Goal: Information Seeking & Learning: Understand process/instructions

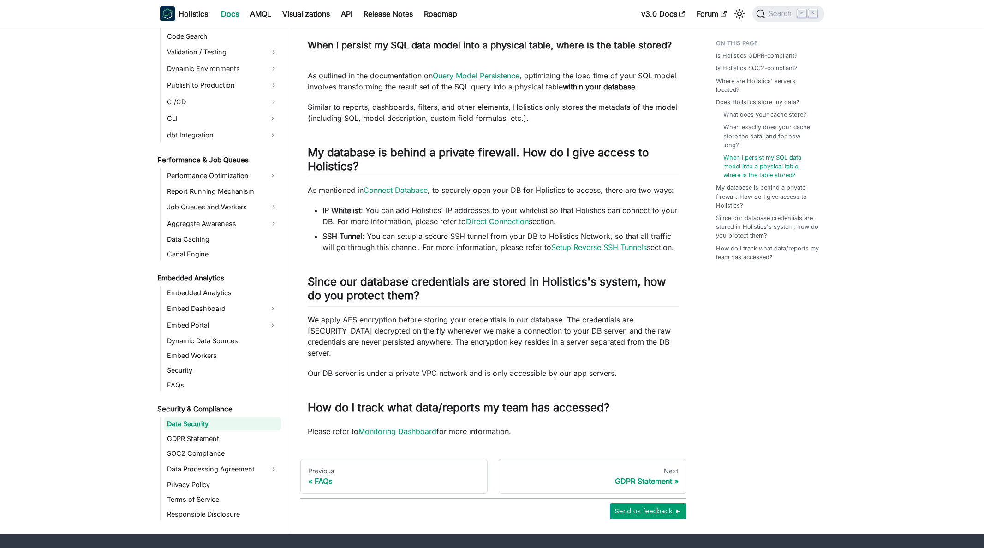
scroll to position [1010, 0]
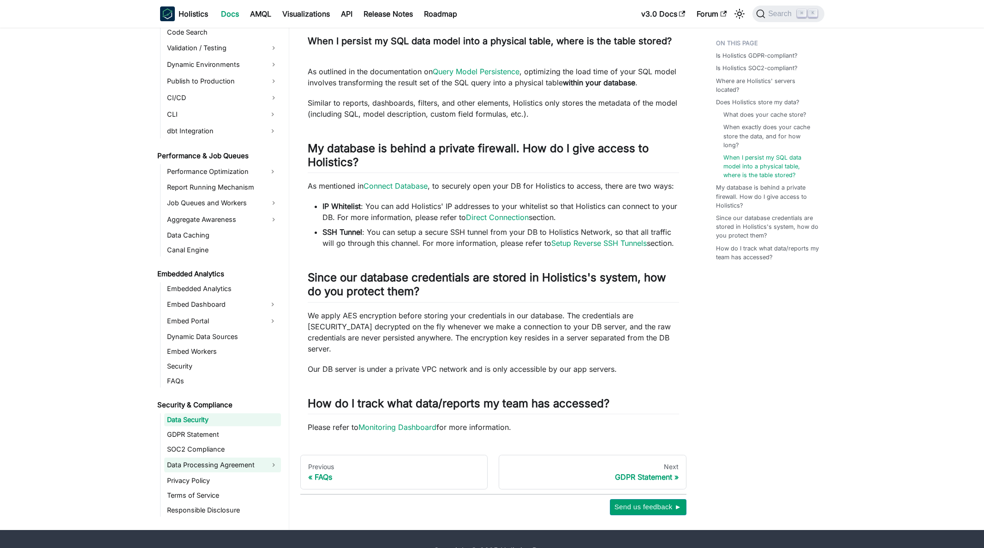
click at [229, 458] on link "Data Processing Agreement" at bounding box center [222, 465] width 117 height 15
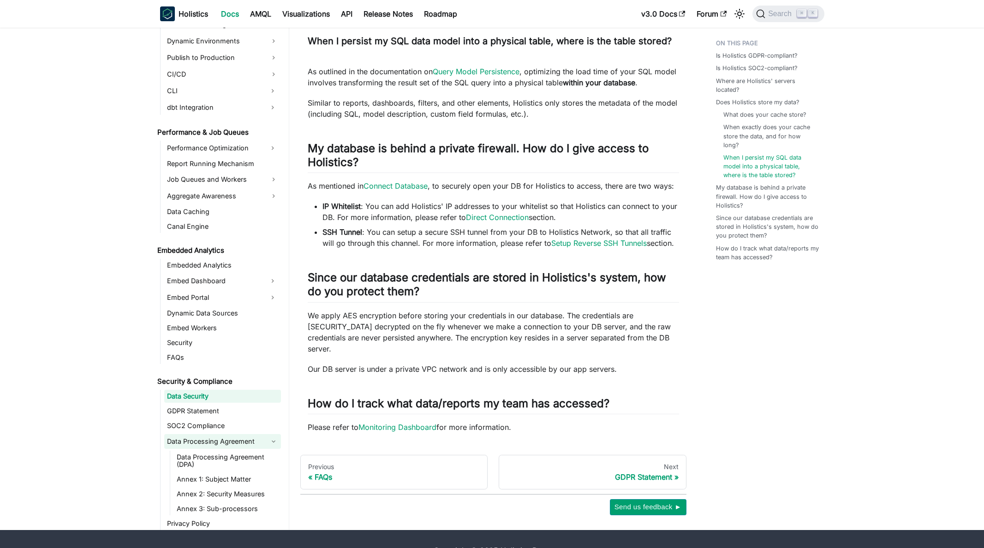
scroll to position [685, 0]
click at [231, 450] on link "Data Processing Agreement (DPA)" at bounding box center [227, 460] width 107 height 20
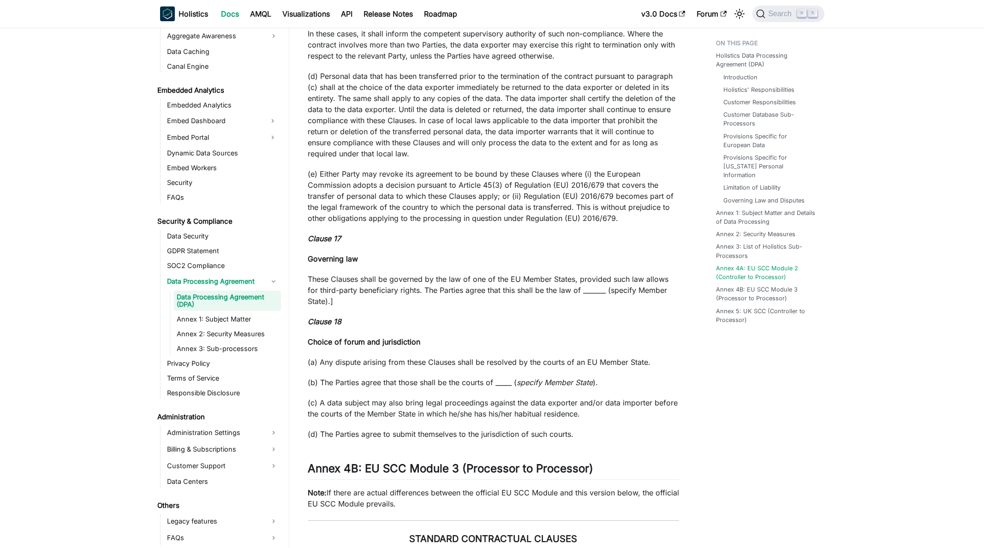
scroll to position [864, 0]
click at [192, 389] on link "Responsible Disclosure" at bounding box center [222, 392] width 117 height 13
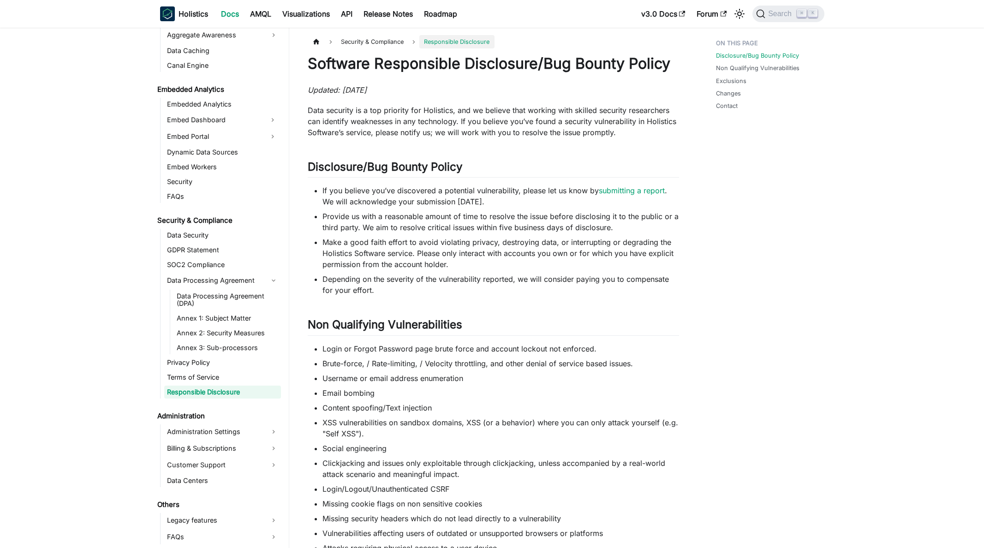
scroll to position [259, 0]
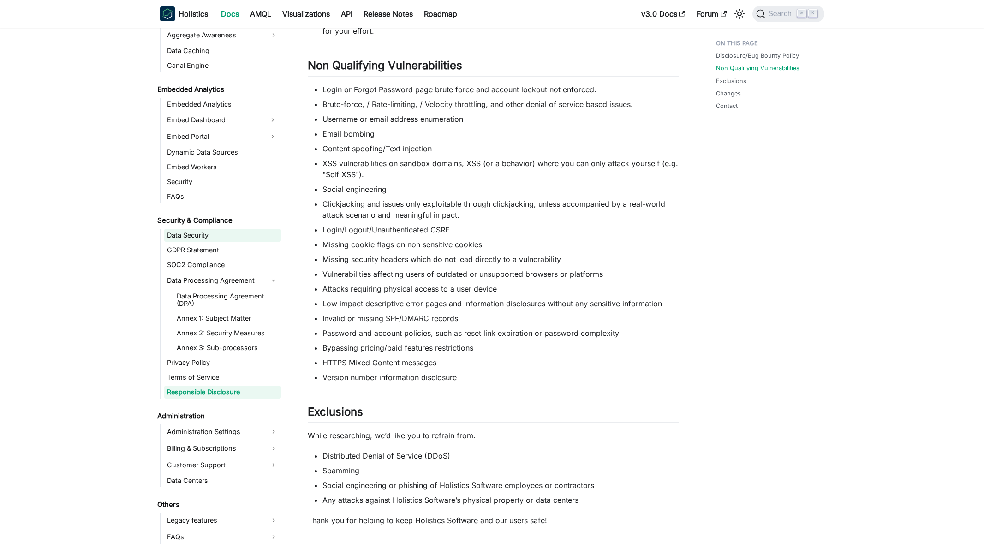
click at [204, 238] on link "Data Security" at bounding box center [222, 235] width 117 height 13
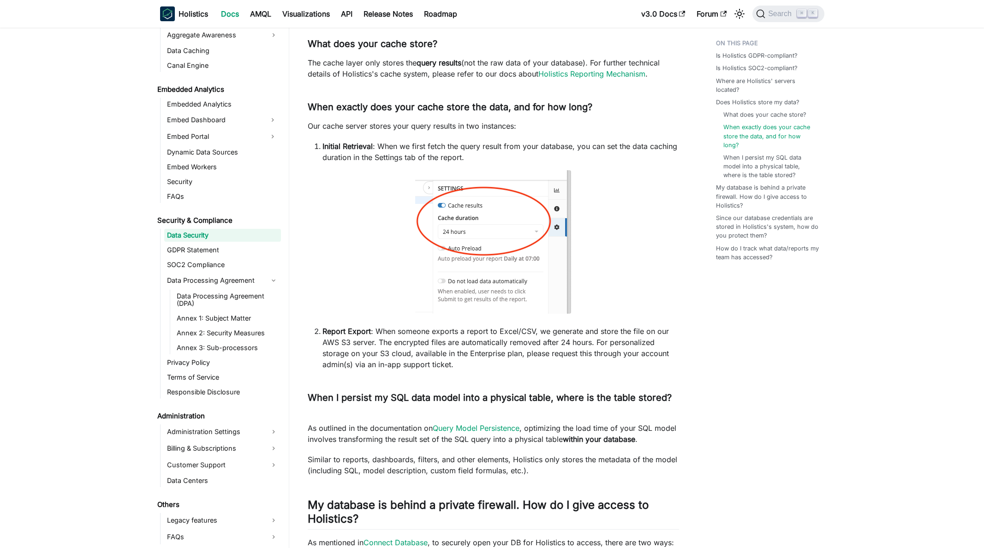
scroll to position [1010, 0]
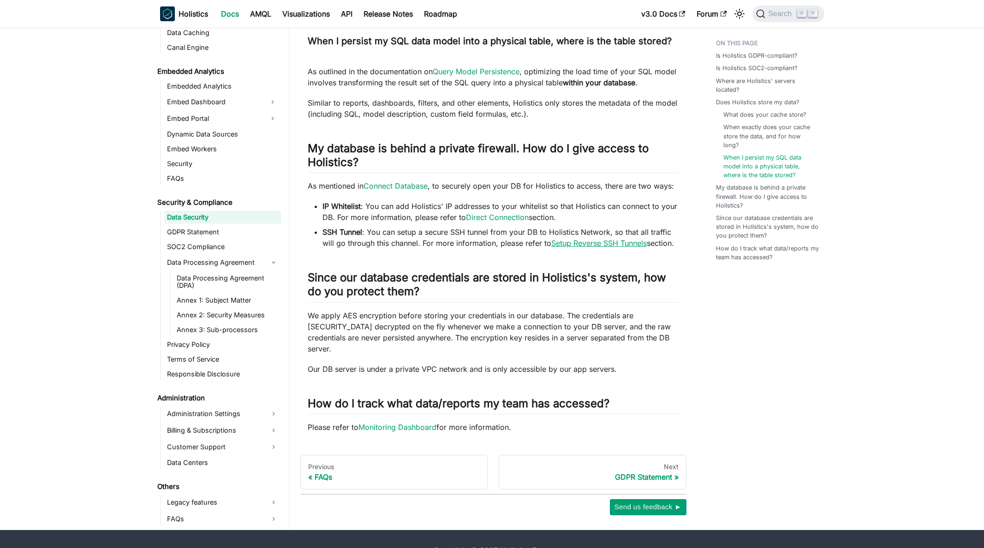
click at [622, 239] on link "Setup Reverse SSH Tunnels" at bounding box center [599, 243] width 96 height 9
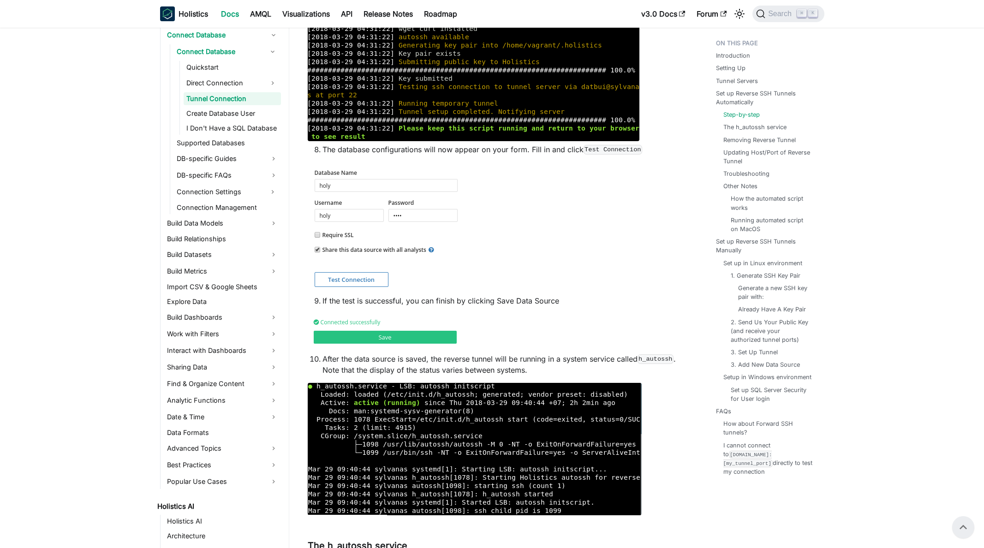
scroll to position [1168, 0]
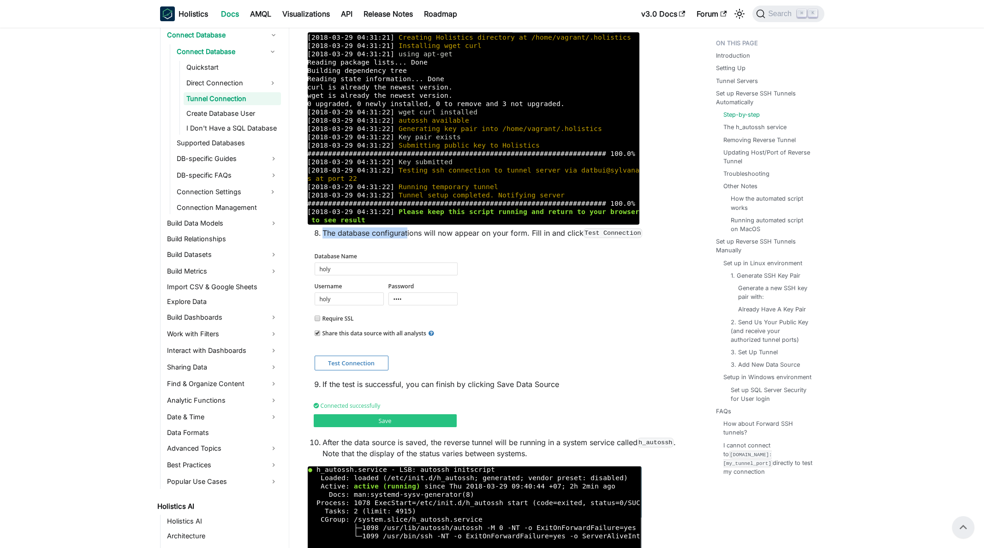
drag, startPoint x: 408, startPoint y: 234, endPoint x: 566, endPoint y: 228, distance: 157.5
drag, startPoint x: 560, startPoint y: 233, endPoint x: 513, endPoint y: 231, distance: 47.1
click at [513, 231] on li "The database configurations will now appear on your form. Fill in and click Tes…" at bounding box center [501, 232] width 357 height 11
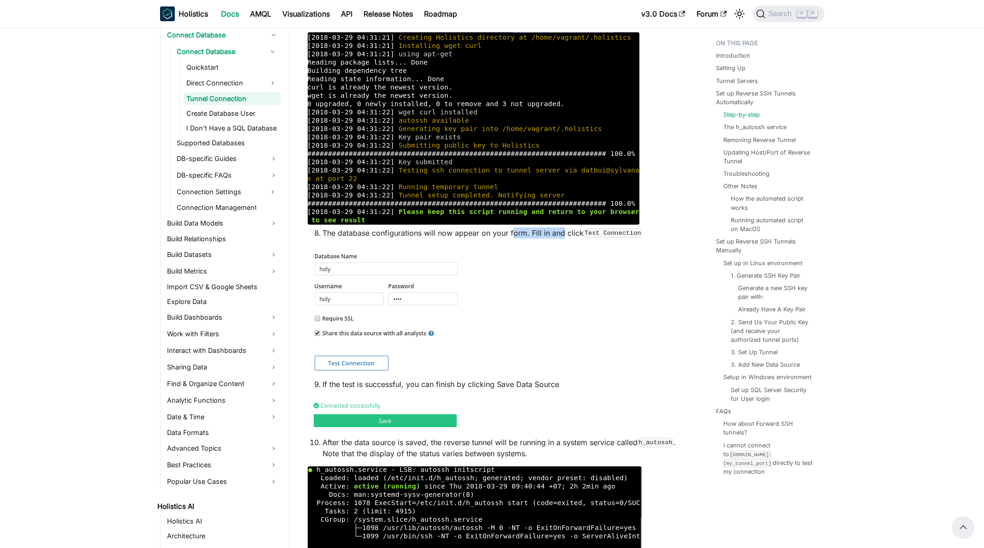
click at [513, 231] on li "The database configurations will now appear on your form. Fill in and click Tes…" at bounding box center [501, 232] width 357 height 11
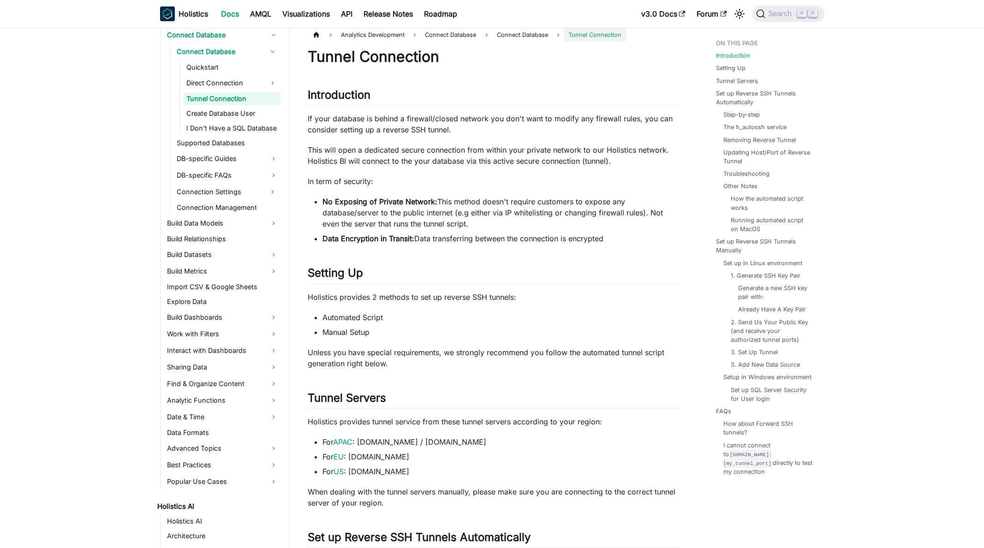
scroll to position [0, 0]
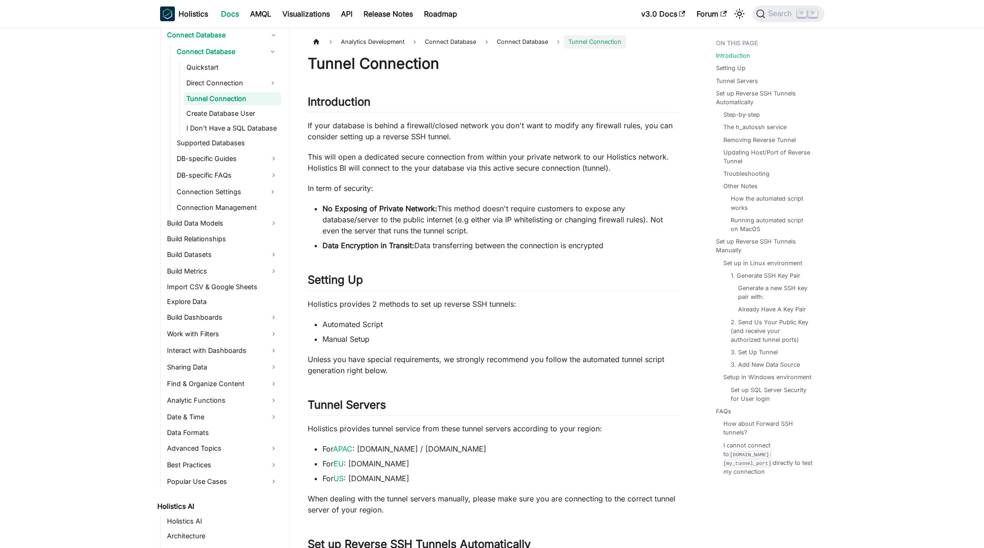
click at [489, 124] on p "If your database is behind a firewall/closed network you don't want to modify a…" at bounding box center [493, 131] width 371 height 22
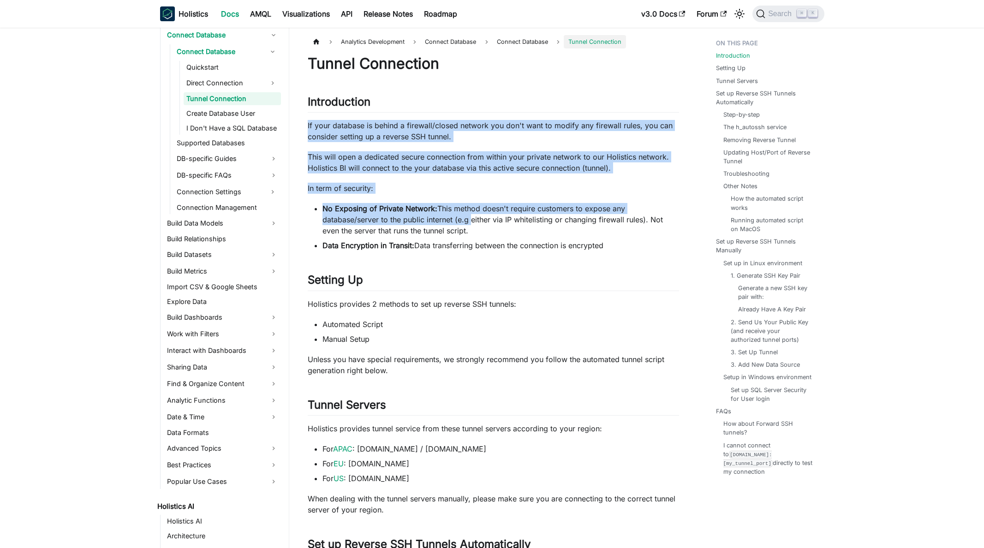
drag, startPoint x: 444, startPoint y: 109, endPoint x: 475, endPoint y: 225, distance: 120.3
click at [475, 225] on li "No Exposing of Private Network: This method doesn't require customers to expose…" at bounding box center [501, 219] width 357 height 33
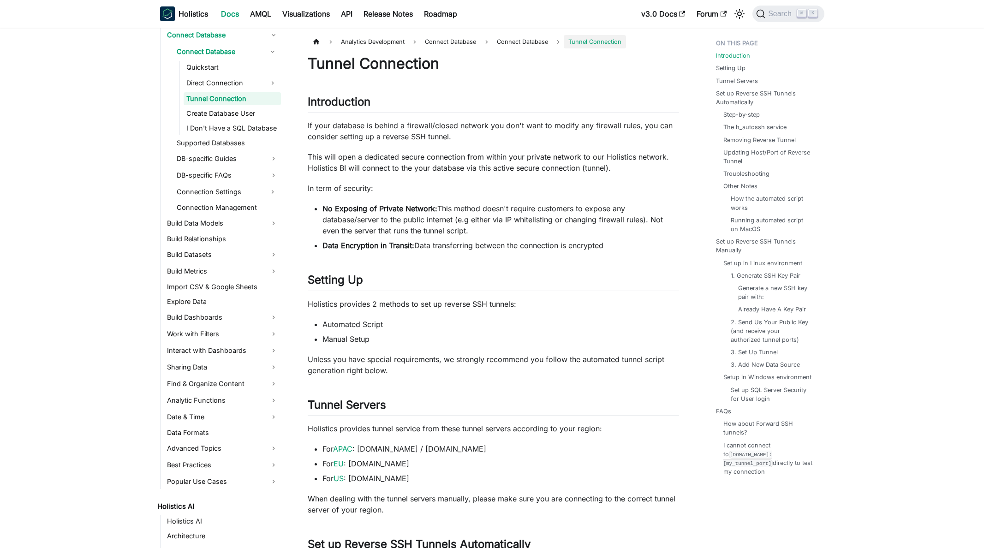
drag, startPoint x: 474, startPoint y: 236, endPoint x: 454, endPoint y: 158, distance: 80.1
click at [454, 158] on p "This will open a dedicated secure connection from within your private network t…" at bounding box center [493, 162] width 371 height 22
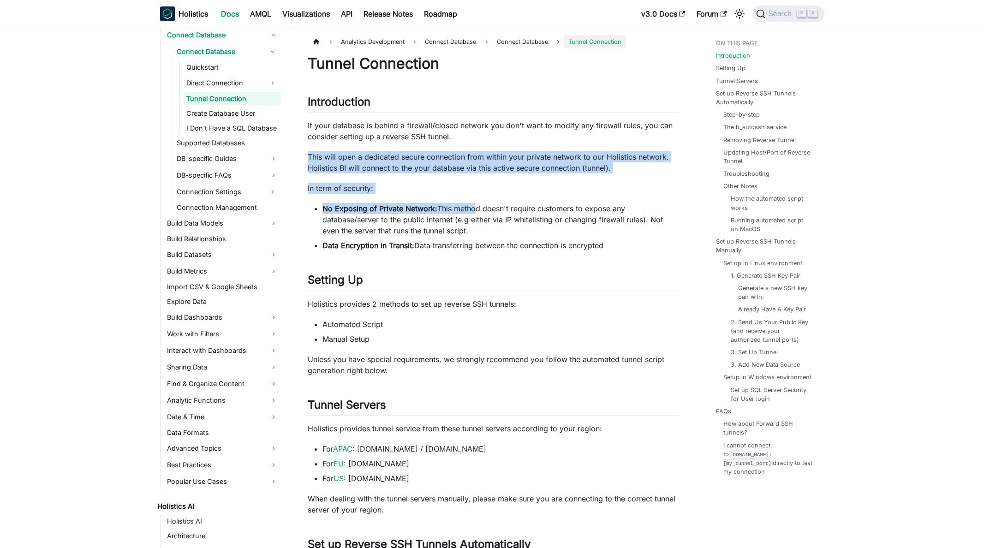
drag, startPoint x: 430, startPoint y: 147, endPoint x: 475, endPoint y: 210, distance: 78.1
click at [475, 210] on li "No Exposing of Private Network: This method doesn't require customers to expose…" at bounding box center [501, 219] width 357 height 33
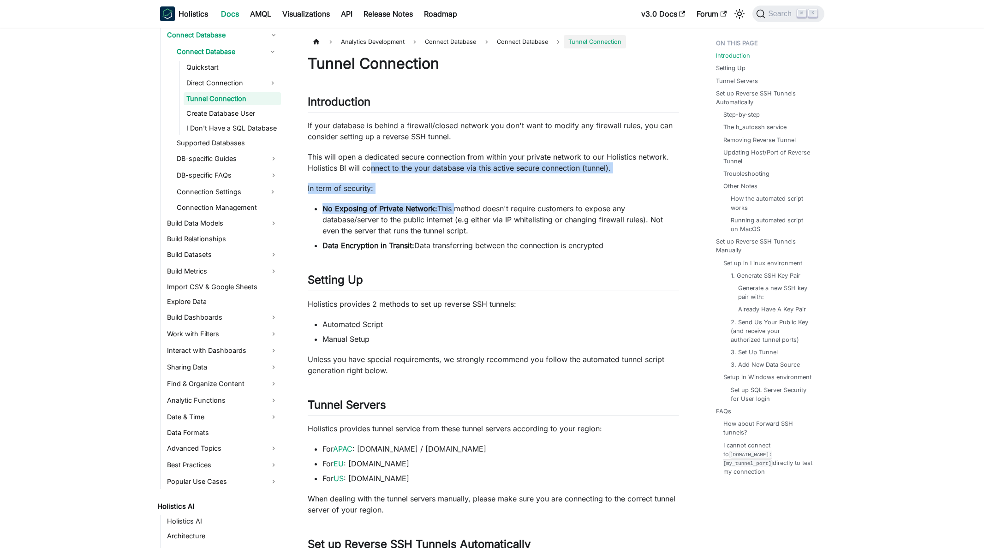
drag, startPoint x: 400, startPoint y: 189, endPoint x: 370, endPoint y: 170, distance: 35.5
click at [370, 170] on p "This will open a dedicated secure connection from within your private network t…" at bounding box center [493, 162] width 371 height 22
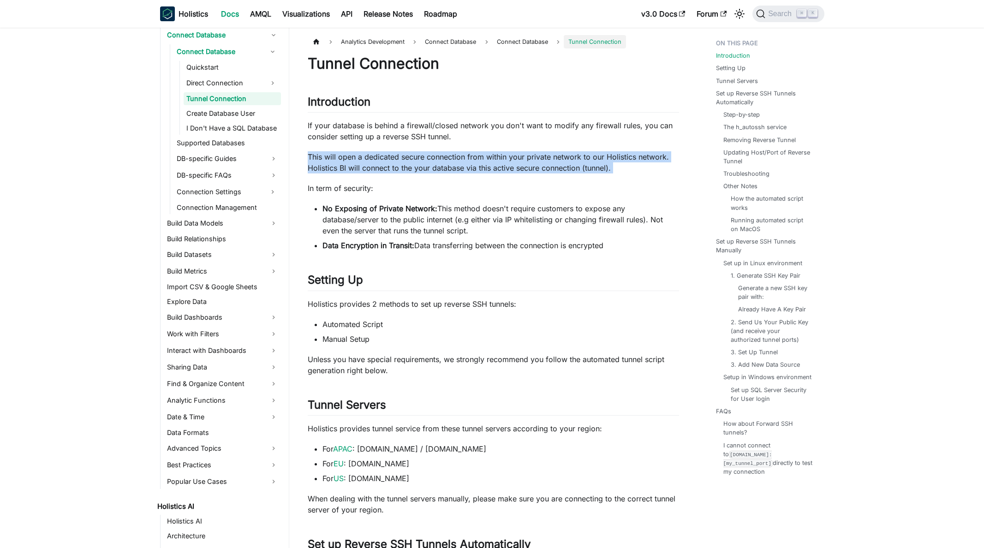
drag, startPoint x: 353, startPoint y: 145, endPoint x: 540, endPoint y: 176, distance: 190.3
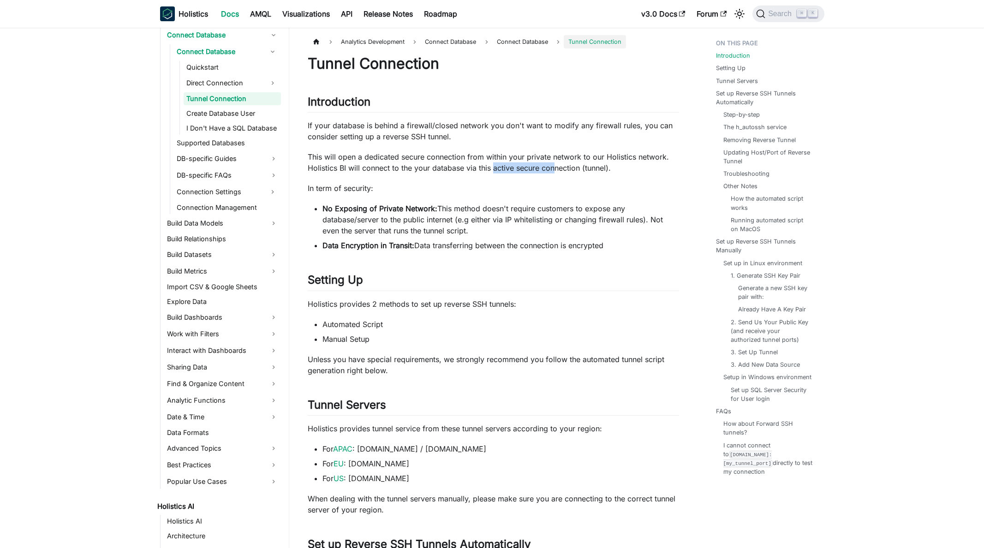
drag, startPoint x: 552, startPoint y: 167, endPoint x: 494, endPoint y: 165, distance: 58.7
click at [494, 165] on p "This will open a dedicated secure connection from within your private network t…" at bounding box center [493, 162] width 371 height 22
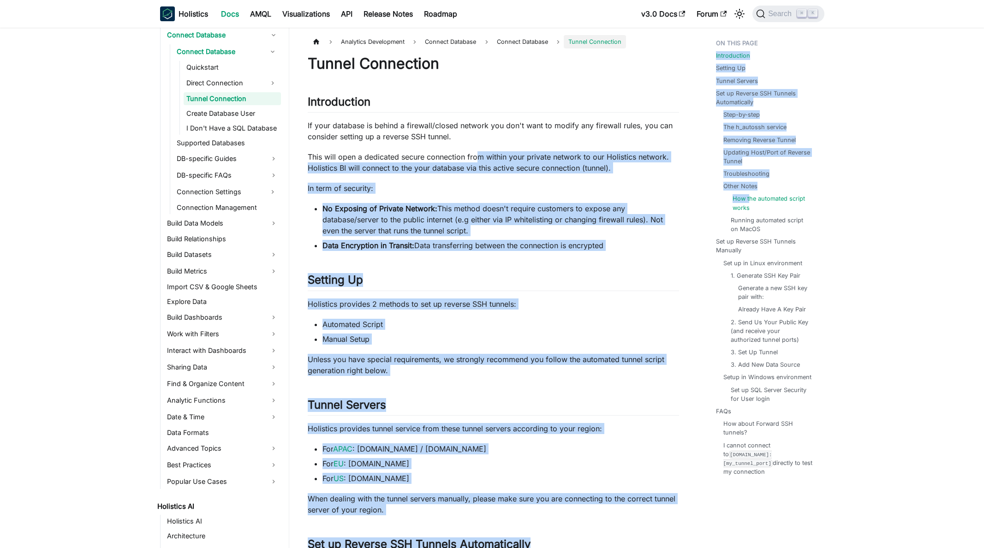
drag, startPoint x: 477, startPoint y: 160, endPoint x: 748, endPoint y: 200, distance: 274.3
click at [748, 200] on link "How the automated script works" at bounding box center [773, 203] width 81 height 18
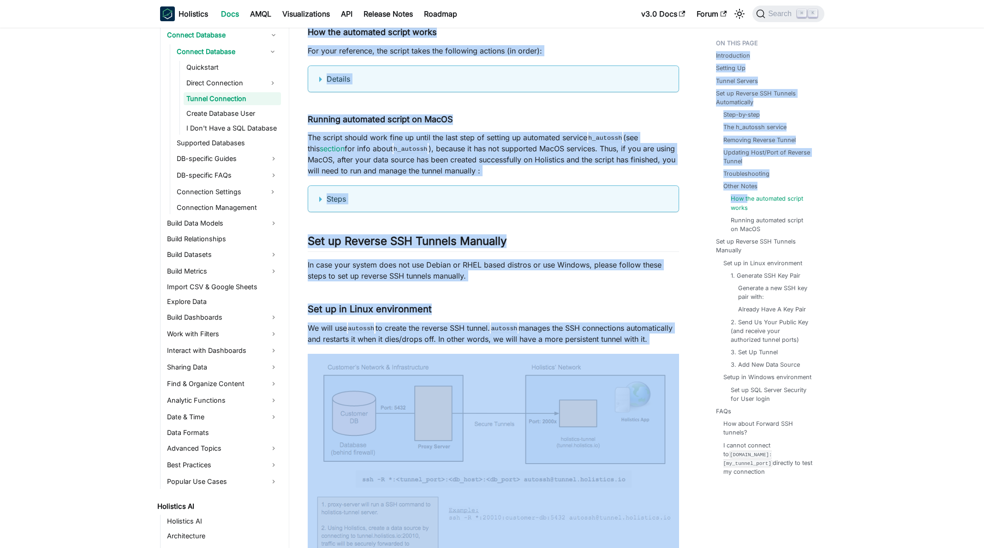
click at [613, 173] on p "The script should work fine up until the last step of setting up automated serv…" at bounding box center [493, 154] width 371 height 44
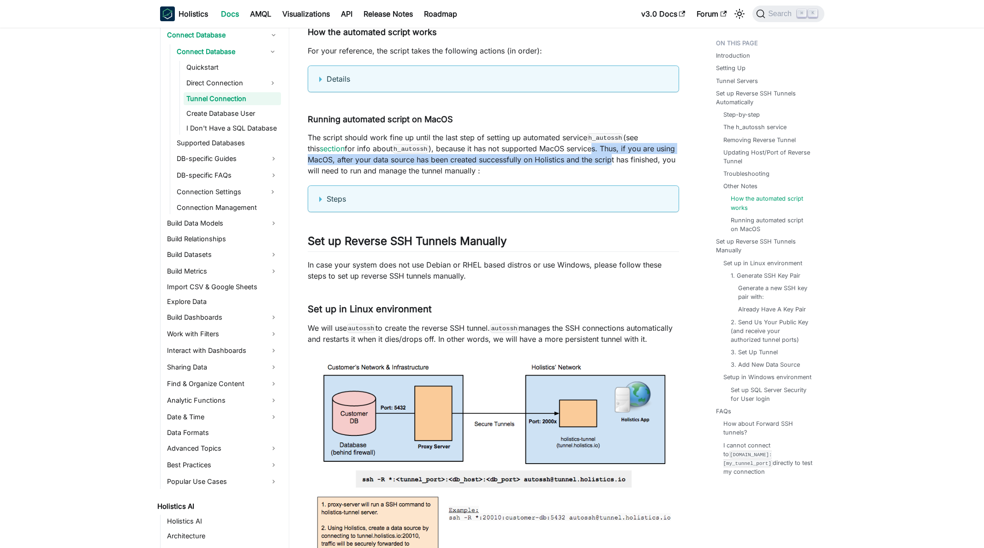
drag, startPoint x: 613, startPoint y: 162, endPoint x: 585, endPoint y: 157, distance: 28.1
click at [585, 157] on p "The script should work fine up until the last step of setting up automated serv…" at bounding box center [493, 154] width 371 height 44
